Goal: Transaction & Acquisition: Purchase product/service

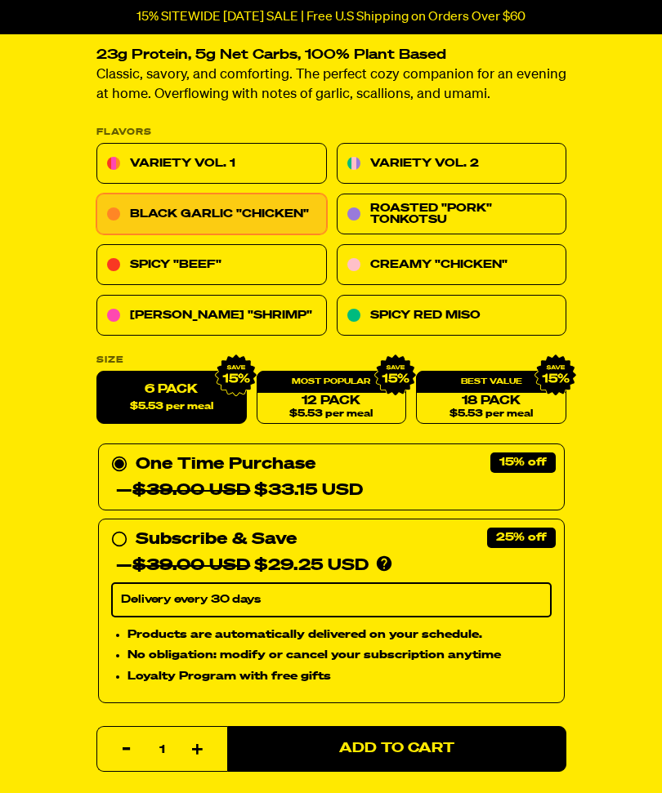
scroll to position [545, 0]
click at [281, 254] on link "Spicy "Beef"" at bounding box center [211, 265] width 230 height 41
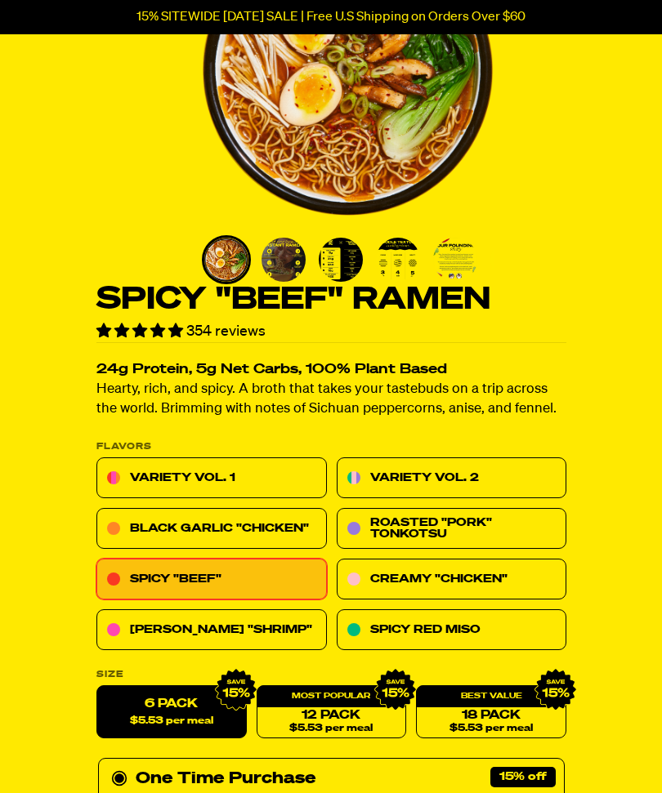
scroll to position [206, 0]
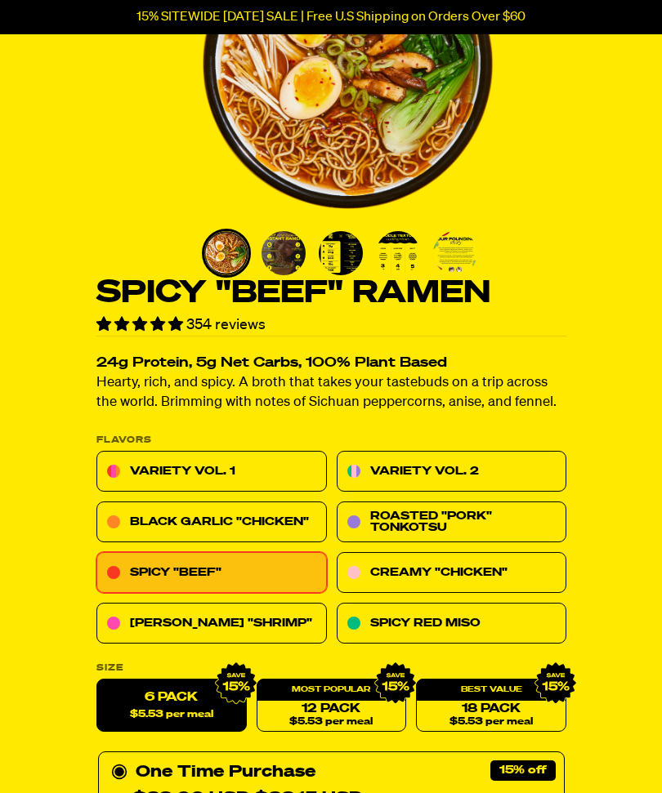
click at [286, 515] on link "Black Garlic "Chicken"" at bounding box center [211, 522] width 230 height 41
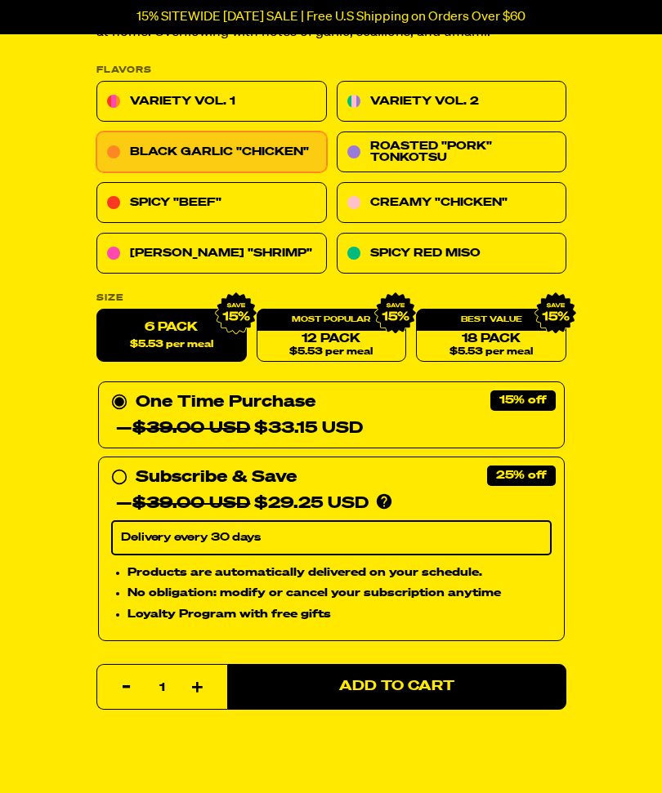
scroll to position [612, 0]
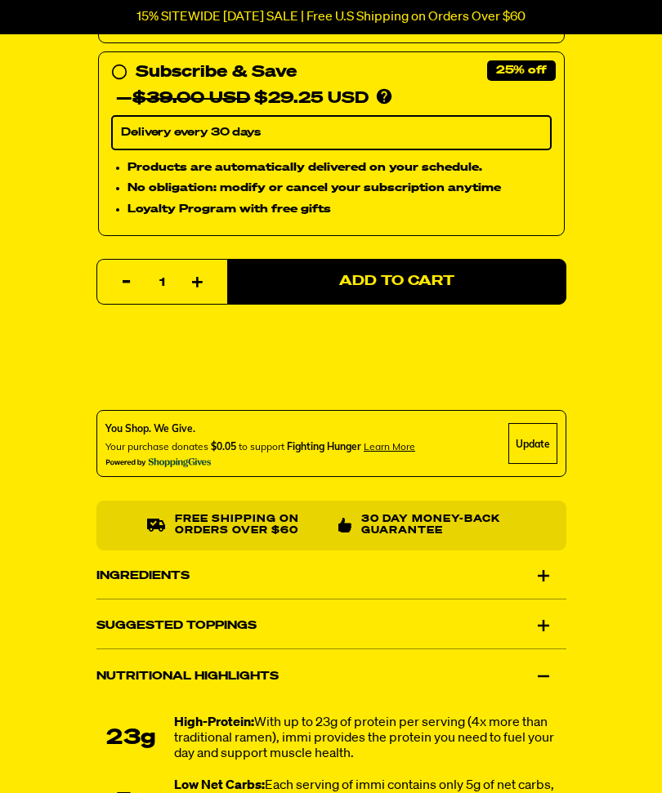
click at [551, 577] on div "Ingredients" at bounding box center [331, 577] width 470 height 46
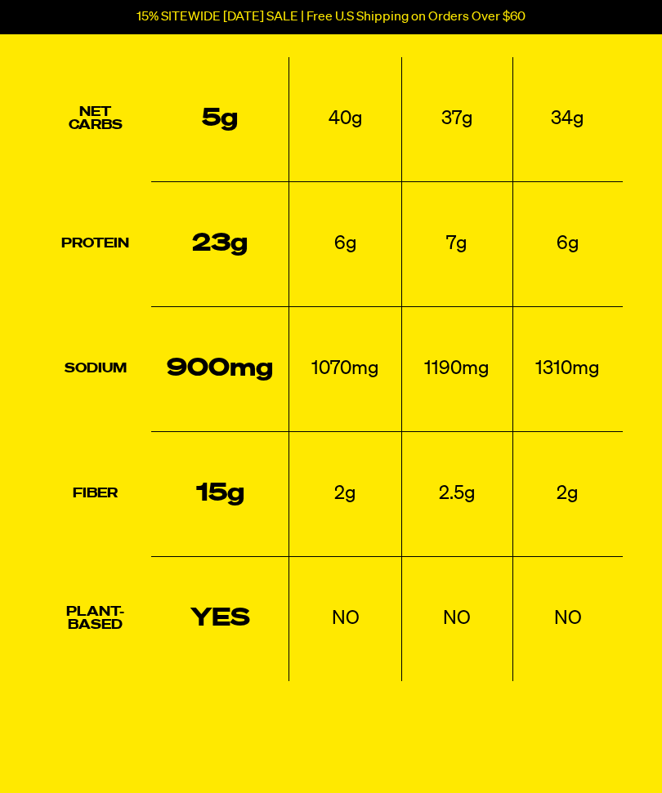
scroll to position [2337, 0]
